Goal: Information Seeking & Learning: Learn about a topic

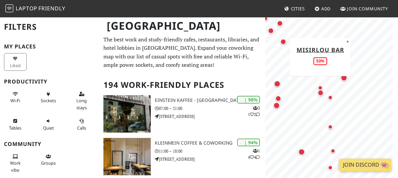
click at [318, 86] on div "Map marker" at bounding box center [320, 87] width 5 height 5
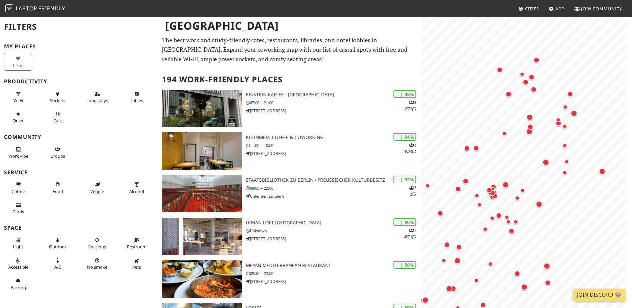
click at [397, 177] on html "Laptop Friendly Cities Add Join Community Berlin Filters My Places Liked Produc…" at bounding box center [316, 154] width 632 height 308
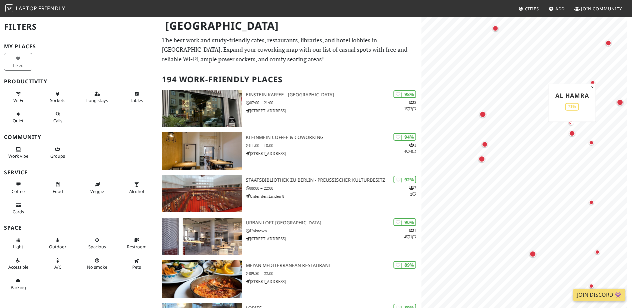
click at [397, 131] on div "Map marker" at bounding box center [572, 133] width 6 height 6
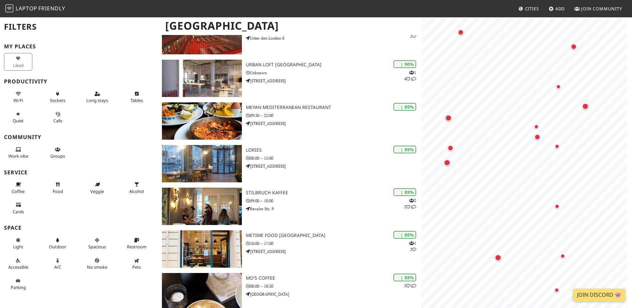
scroll to position [67, 0]
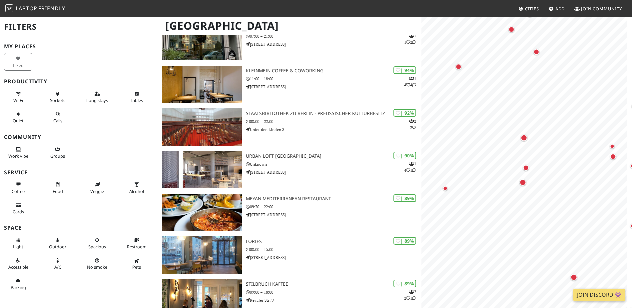
click at [397, 145] on html "Laptop Friendly Cities Add Join Community Berlin Filters My Places Liked Produc…" at bounding box center [316, 87] width 632 height 308
click at [397, 143] on div "Map marker" at bounding box center [529, 140] width 9 height 9
click at [397, 139] on div "Map marker" at bounding box center [529, 140] width 7 height 7
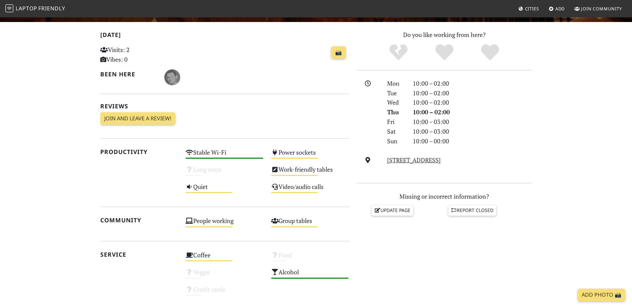
scroll to position [233, 0]
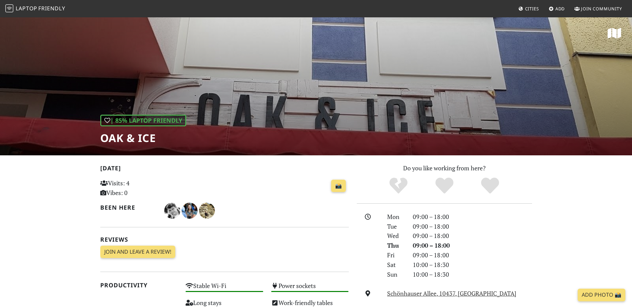
click at [238, 104] on div "| 85% Laptop Friendly OAK & ICE" at bounding box center [316, 86] width 632 height 139
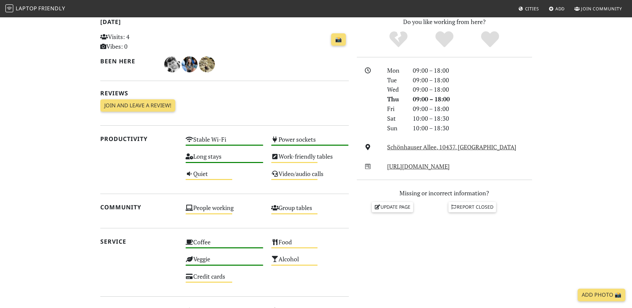
scroll to position [200, 0]
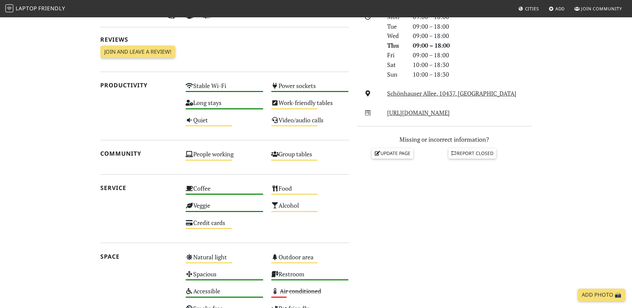
click at [593, 127] on section "Today Visits: 4 Vibes: 0 📸 Been here Reviews Join and leave a review! Join and …" at bounding box center [316, 163] width 632 height 417
